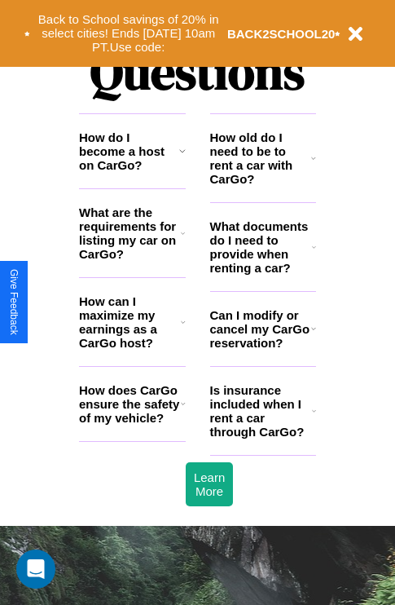
scroll to position [1976, 0]
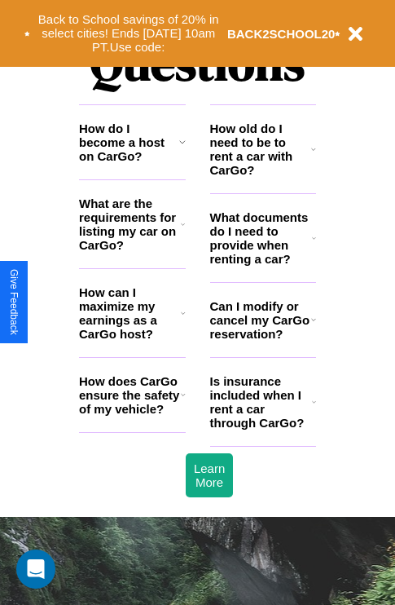
click at [132, 250] on h3 "What are the requirements for listing my car on CarGo?" at bounding box center [130, 224] width 102 height 55
click at [314, 156] on icon at bounding box center [314, 149] width 5 height 13
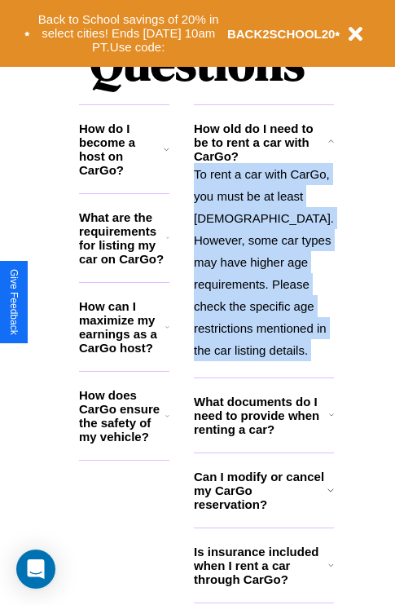
click at [263, 318] on p "To rent a car with CarGo, you must be at least [DEMOGRAPHIC_DATA]. However, som…" at bounding box center [264, 262] width 140 height 198
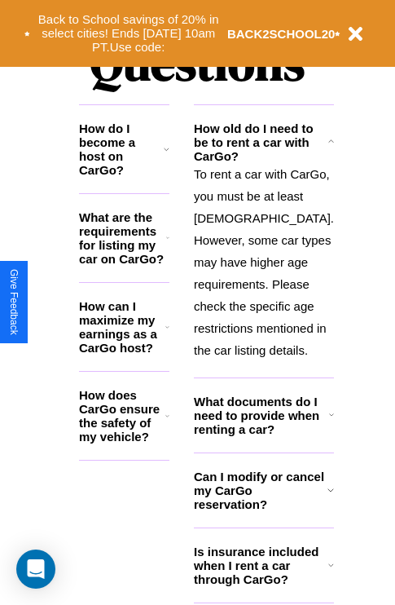
click at [170, 245] on icon at bounding box center [167, 238] width 3 height 13
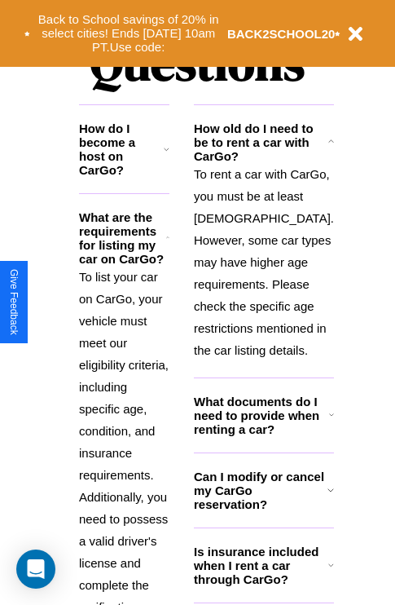
click at [170, 156] on icon at bounding box center [167, 149] width 6 height 13
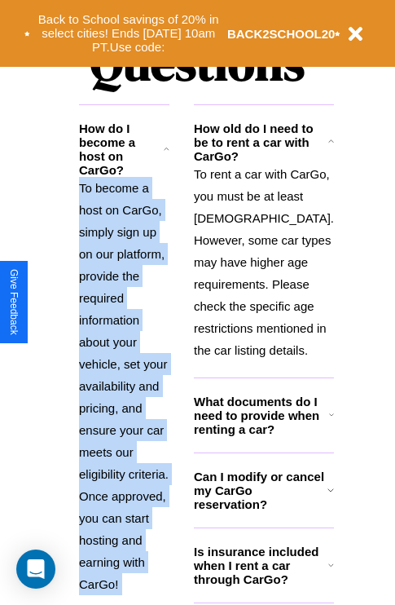
scroll to position [2444, 0]
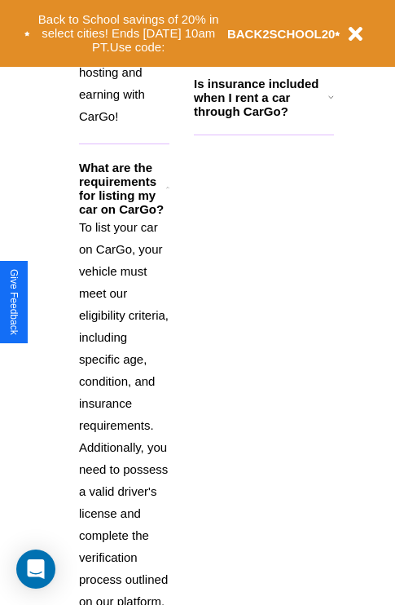
click at [328, 29] on icon at bounding box center [331, 21] width 7 height 13
